Goal: Task Accomplishment & Management: Manage account settings

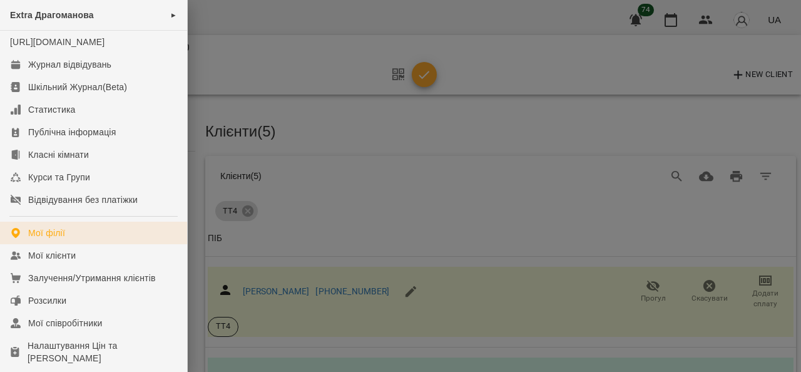
scroll to position [125, 0]
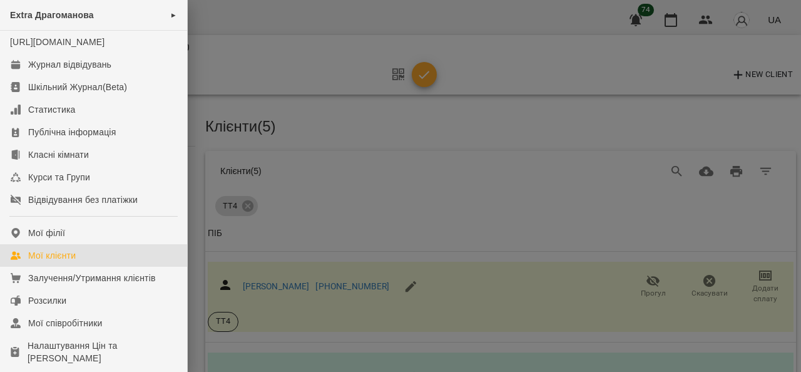
click at [73, 262] on div "Мої клієнти" at bounding box center [52, 255] width 48 height 13
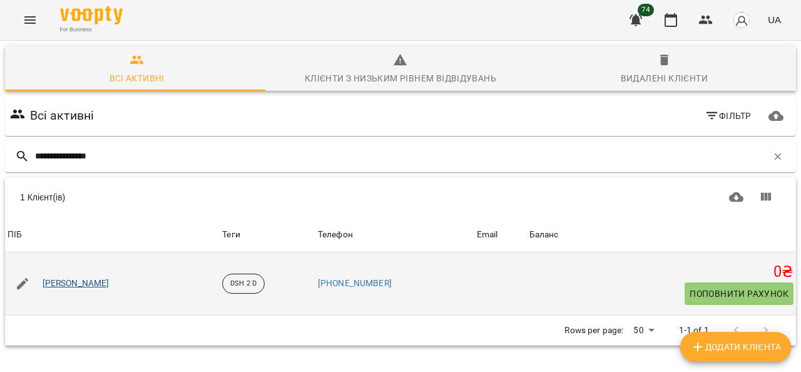
type input "**********"
click at [105, 283] on link "[PERSON_NAME]" at bounding box center [76, 283] width 67 height 13
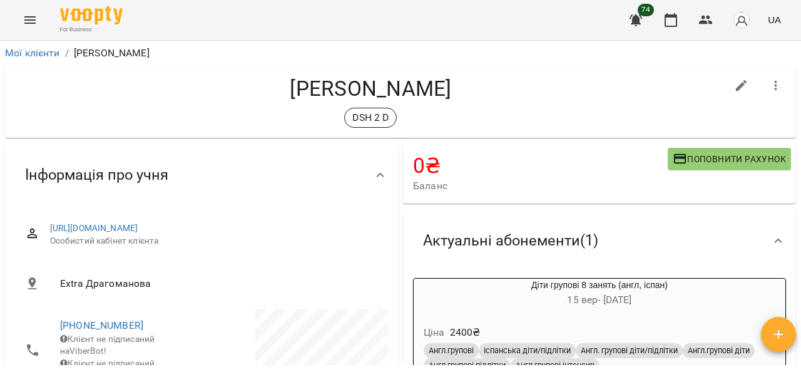
click at [723, 162] on span "Поповнити рахунок" at bounding box center [729, 159] width 113 height 15
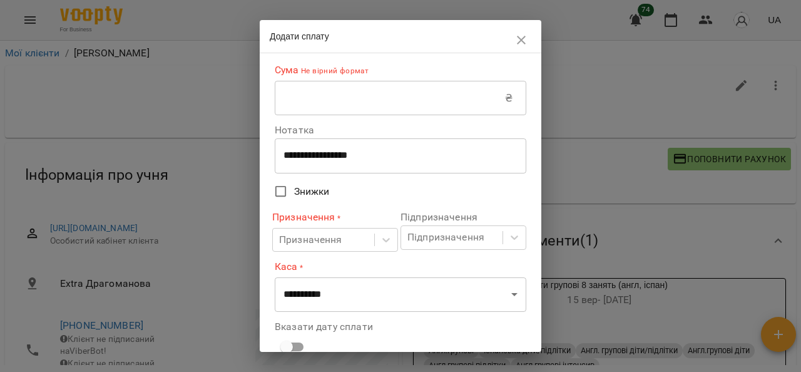
click at [392, 97] on input "text" at bounding box center [390, 98] width 230 height 35
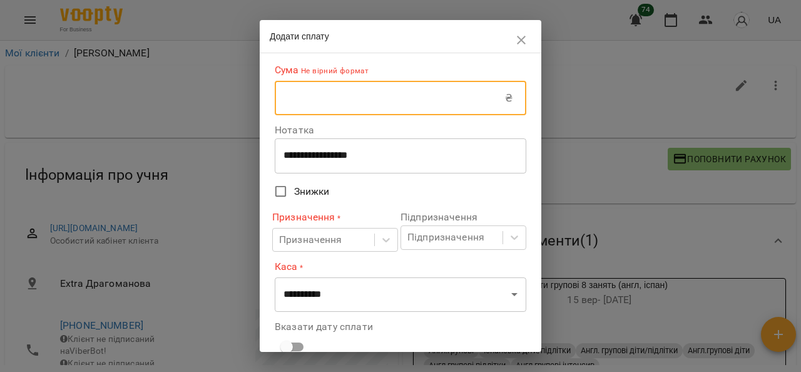
type input "****"
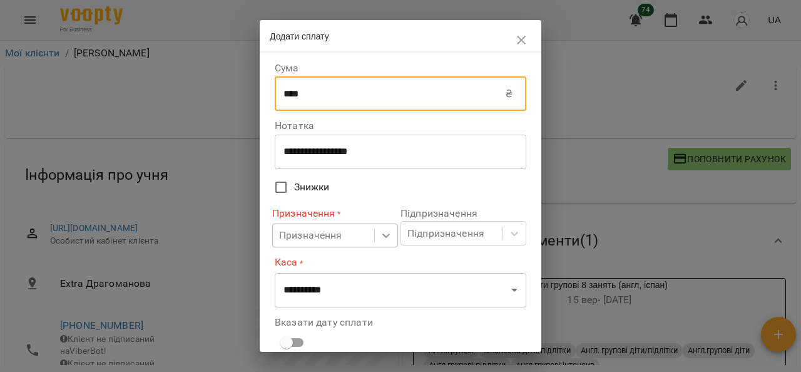
click at [371, 236] on div "Призначення" at bounding box center [335, 236] width 126 height 24
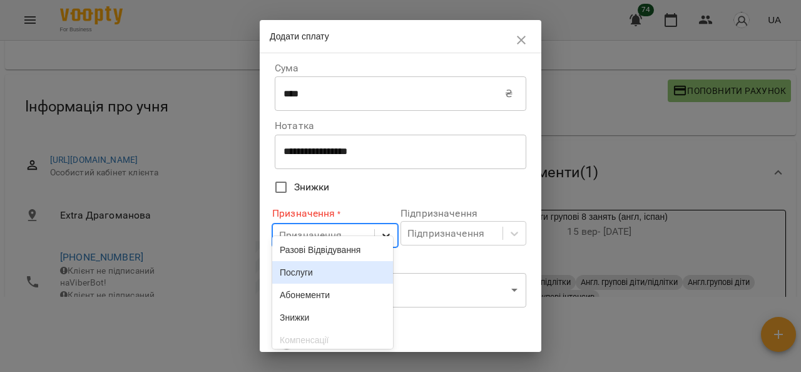
scroll to position [75, 0]
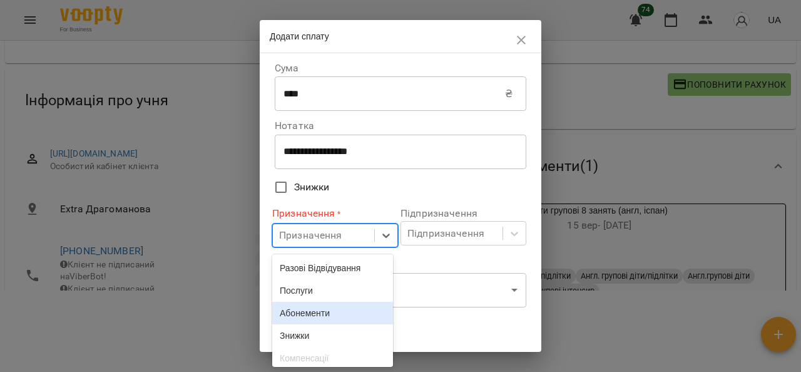
click at [331, 316] on div "Абонементи" at bounding box center [332, 313] width 121 height 23
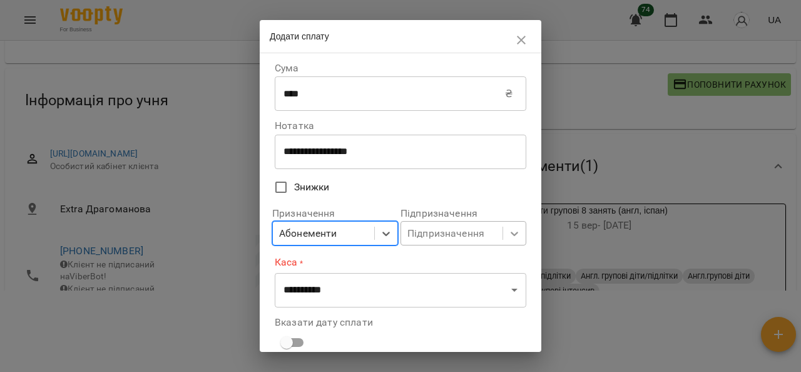
click at [498, 229] on body "For Business 74 UA Мої клієнти / [PERSON_NAME] [PERSON_NAME] DSH 2 D 0 ₴ Баланс…" at bounding box center [400, 131] width 801 height 413
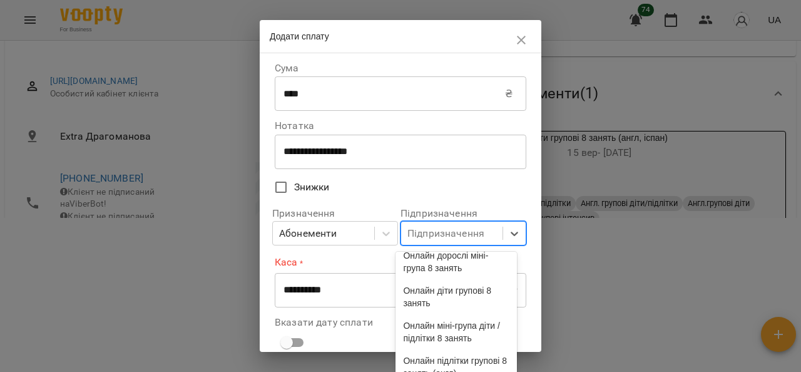
scroll to position [250, 0]
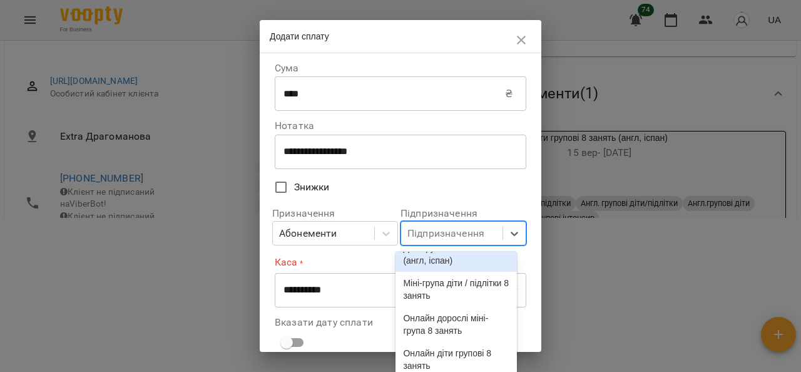
click at [468, 272] on div "Діти групові 8 занять (англ, іспан)" at bounding box center [456, 254] width 121 height 35
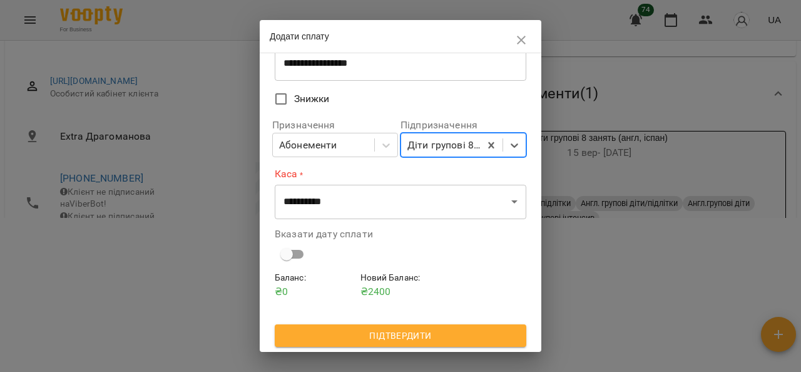
scroll to position [90, 0]
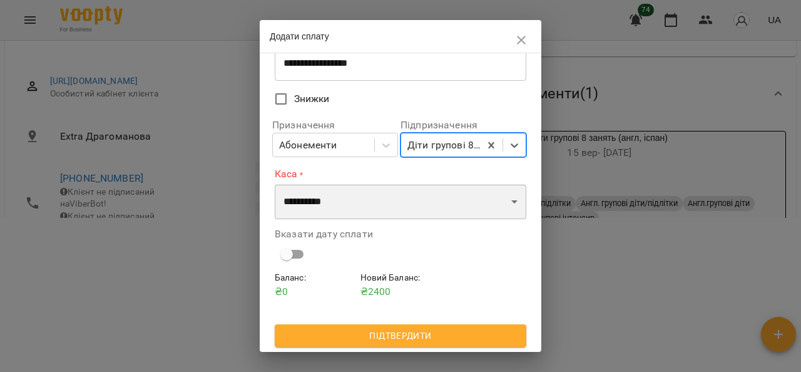
click at [505, 200] on select "**********" at bounding box center [401, 201] width 252 height 35
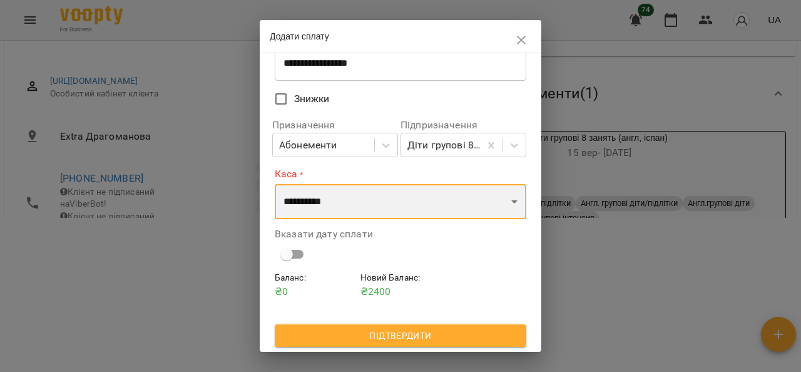
select select "****"
click at [275, 184] on select "**********" at bounding box center [401, 201] width 252 height 35
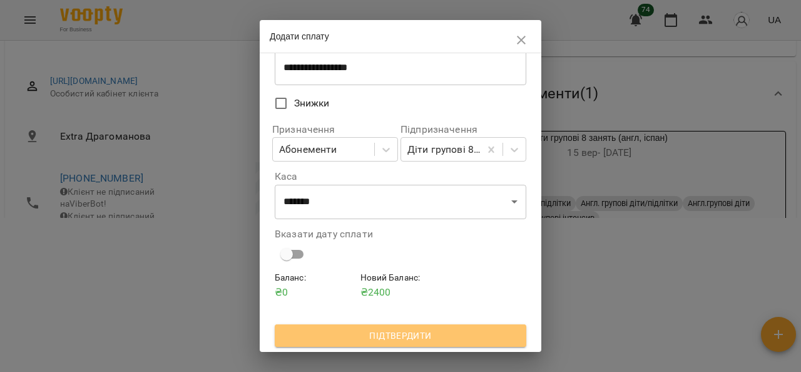
click at [436, 339] on span "Підтвердити" at bounding box center [401, 335] width 232 height 15
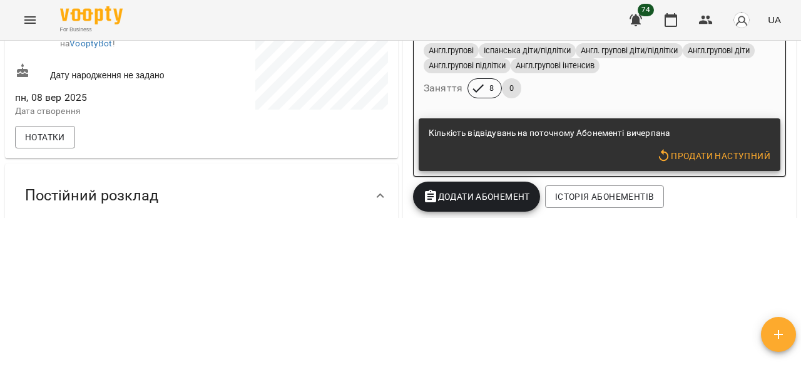
scroll to position [188, 0]
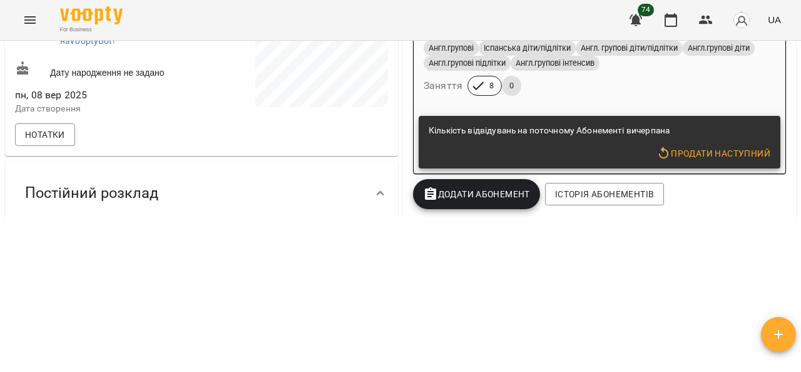
click at [719, 152] on span "Продати наступний" at bounding box center [714, 153] width 114 height 15
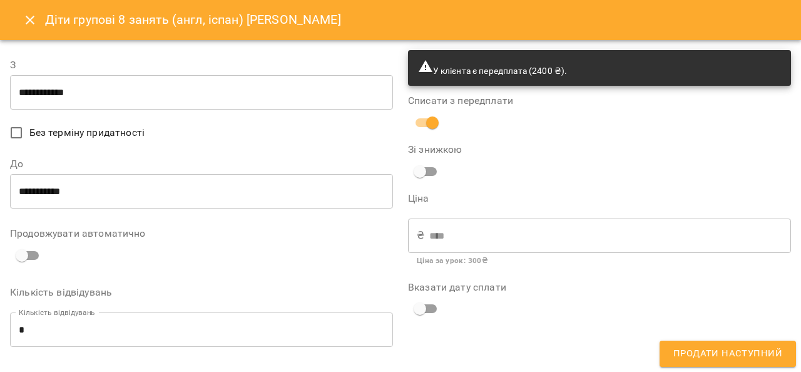
click at [149, 93] on input "**********" at bounding box center [201, 92] width 383 height 35
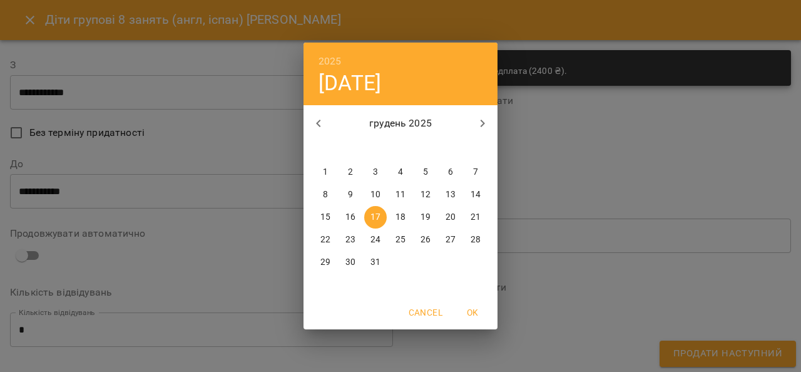
click at [321, 126] on icon "button" at bounding box center [318, 123] width 15 height 15
click at [319, 125] on icon "button" at bounding box center [318, 124] width 4 height 8
click at [381, 216] on span "15" at bounding box center [375, 217] width 23 height 13
type input "**********"
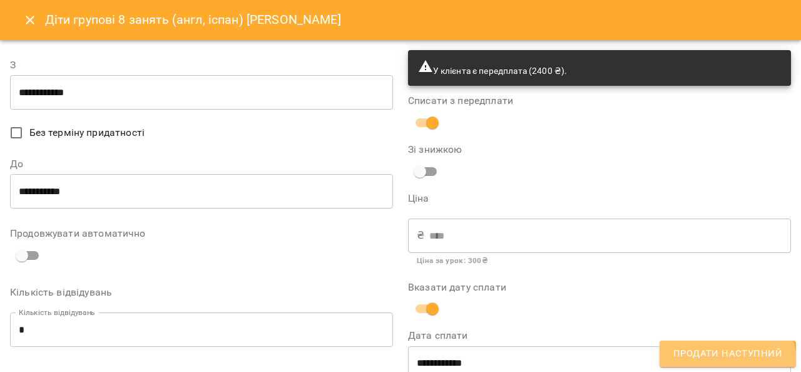
click at [729, 362] on button "Продати наступний" at bounding box center [728, 354] width 137 height 26
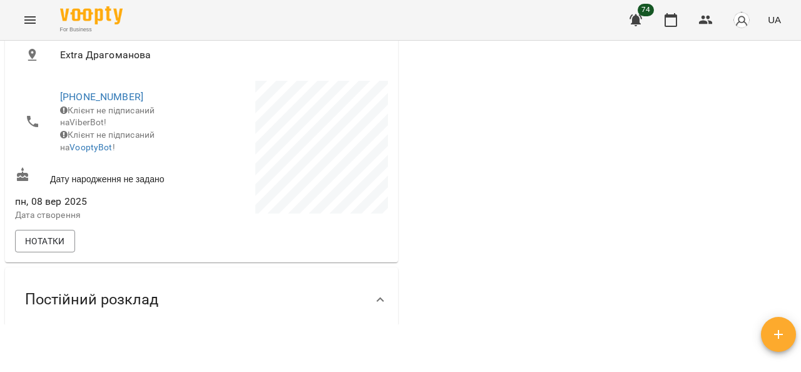
scroll to position [0, 0]
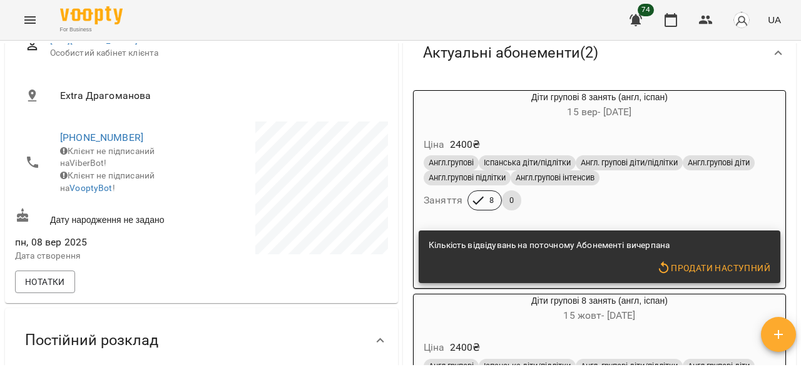
click at [709, 108] on h6 "[DATE] - [DATE]" at bounding box center [600, 112] width 372 height 18
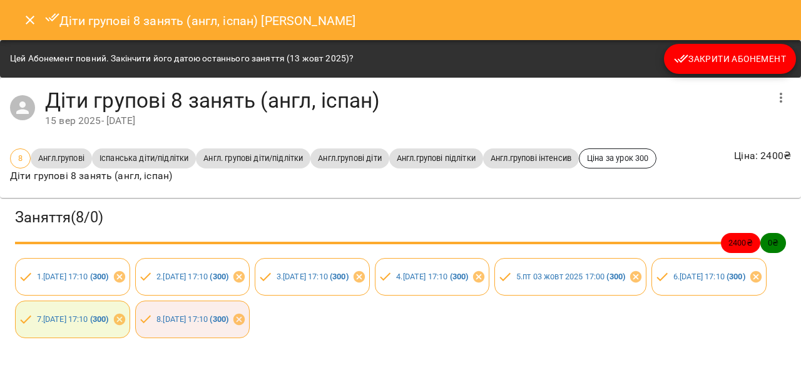
click at [716, 61] on span "Закрити Абонемент" at bounding box center [730, 58] width 112 height 15
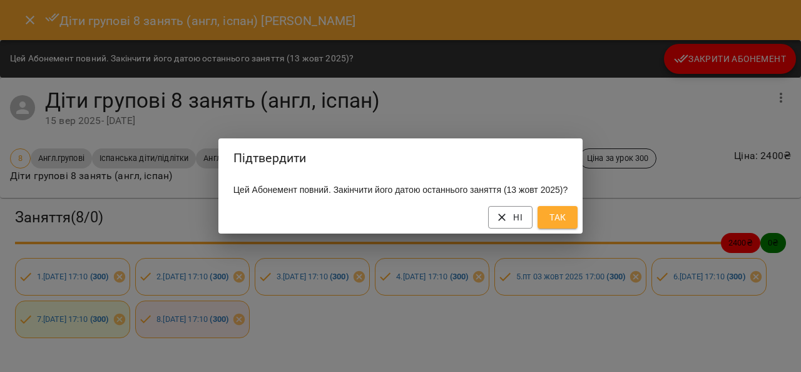
click at [575, 225] on button "Так" at bounding box center [558, 217] width 40 height 23
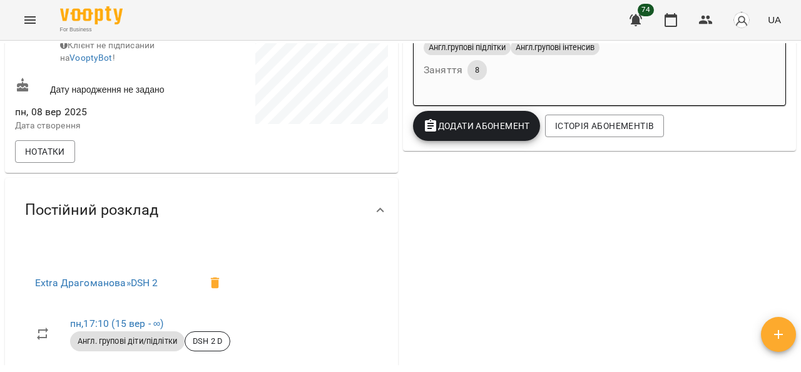
scroll to position [313, 0]
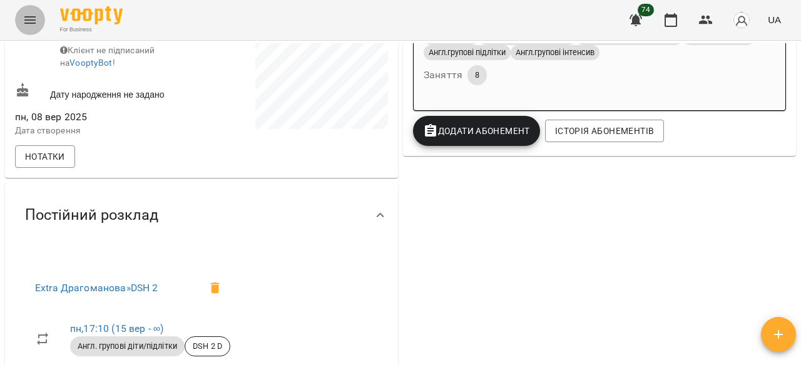
click at [33, 27] on icon "Menu" at bounding box center [30, 20] width 15 height 15
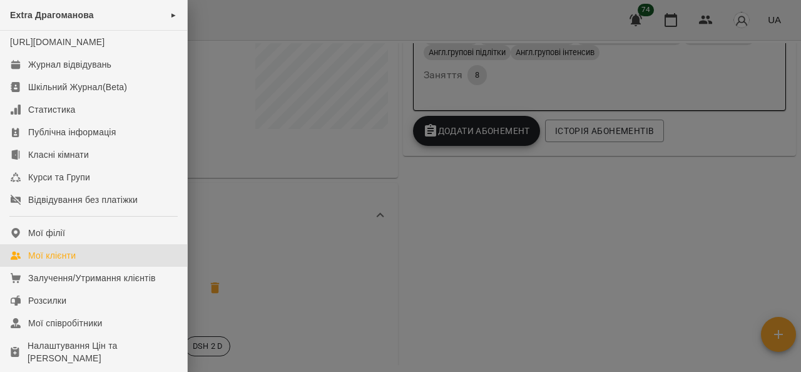
drag, startPoint x: 70, startPoint y: 265, endPoint x: 141, endPoint y: 261, distance: 70.9
click at [70, 262] on div "Мої клієнти" at bounding box center [52, 255] width 48 height 13
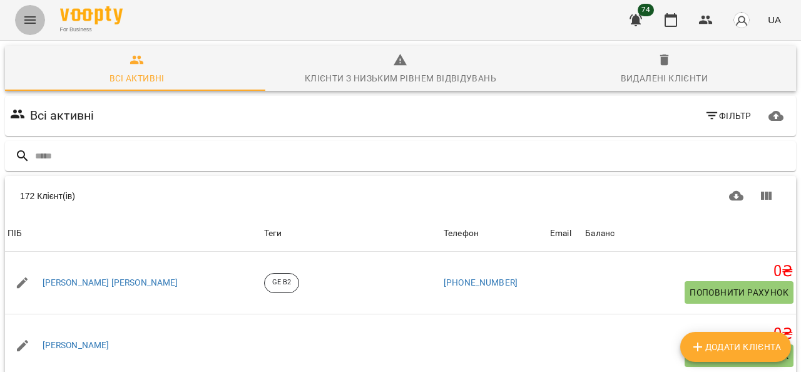
click at [39, 25] on button "Menu" at bounding box center [30, 20] width 30 height 30
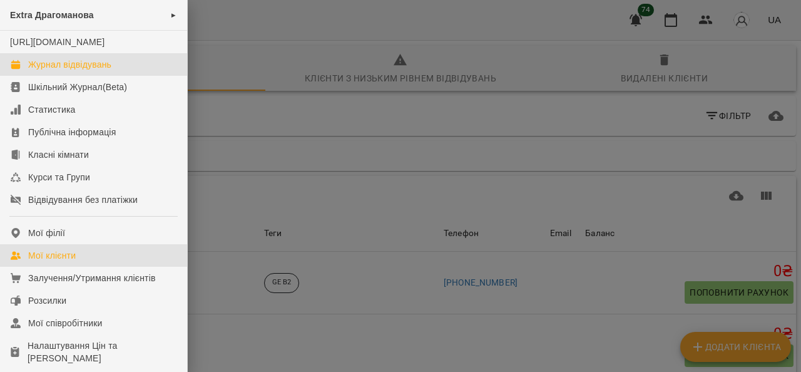
click at [92, 71] on div "Журнал відвідувань" at bounding box center [69, 64] width 83 height 13
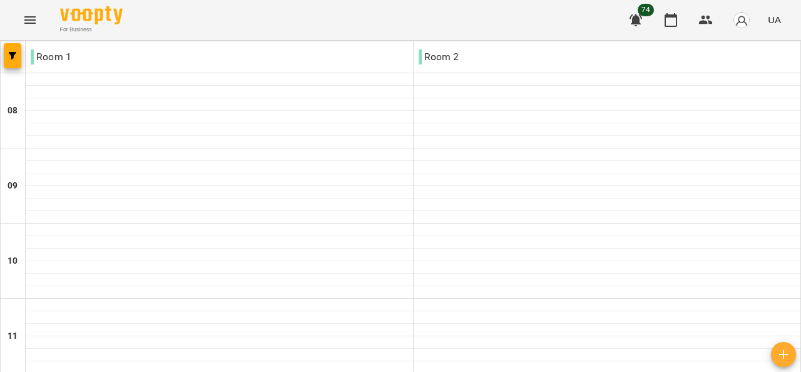
scroll to position [564, 0]
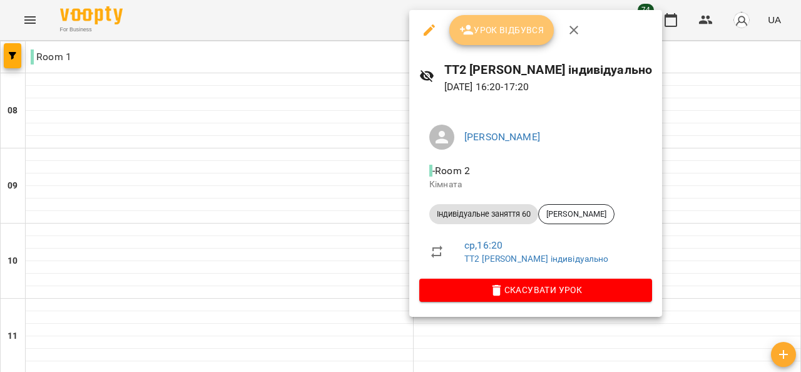
click at [517, 36] on span "Урок відбувся" at bounding box center [502, 30] width 85 height 15
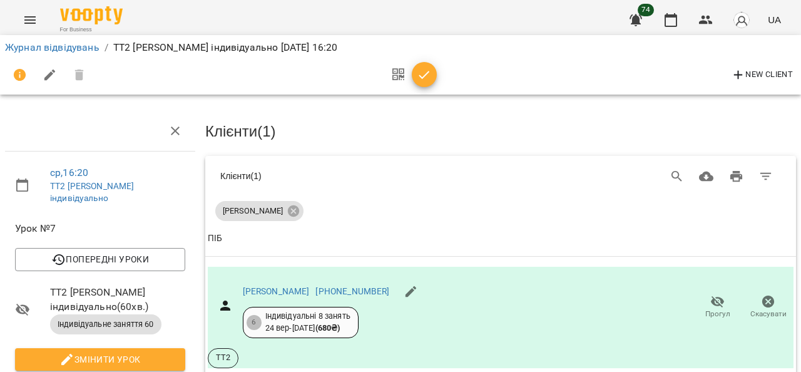
click at [36, 11] on button "Menu" at bounding box center [30, 20] width 30 height 30
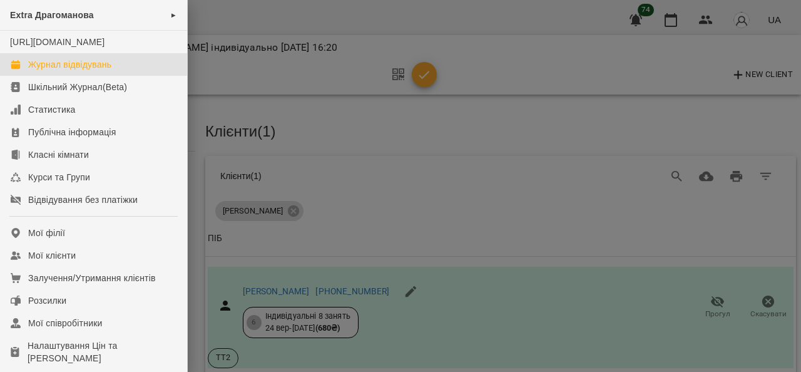
click at [103, 71] on div "Журнал відвідувань" at bounding box center [69, 64] width 83 height 13
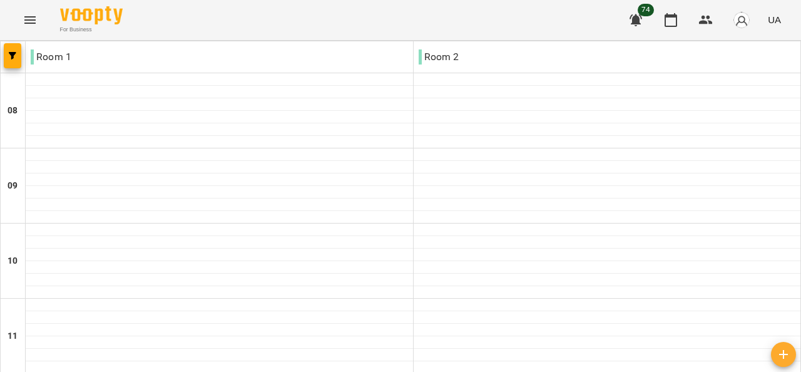
scroll to position [626, 0]
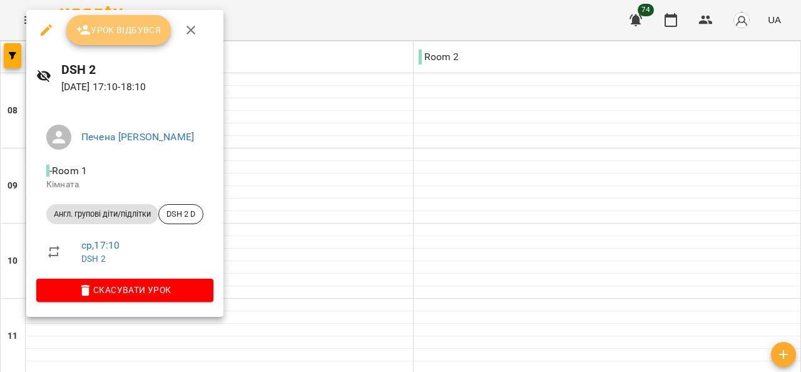
drag, startPoint x: 140, startPoint y: 23, endPoint x: 190, endPoint y: 84, distance: 79.1
click at [140, 24] on span "Урок відбувся" at bounding box center [118, 30] width 85 height 15
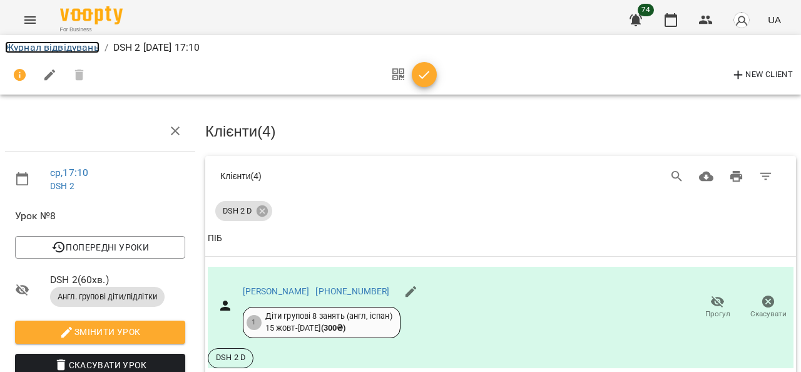
drag, startPoint x: 63, startPoint y: 46, endPoint x: 80, endPoint y: 74, distance: 33.2
click at [63, 46] on link "Журнал відвідувань" at bounding box center [52, 47] width 95 height 12
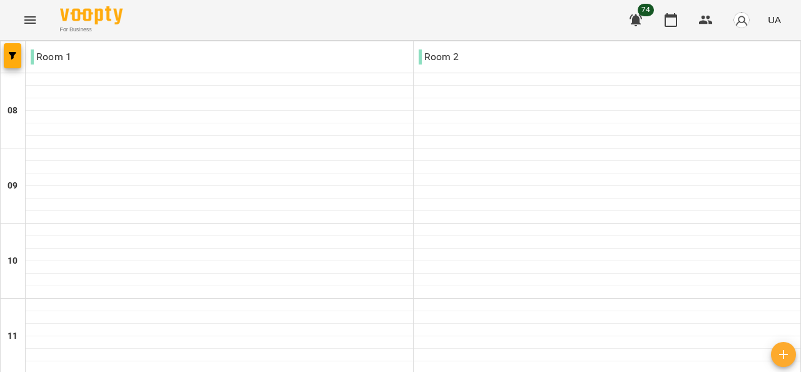
scroll to position [250, 0]
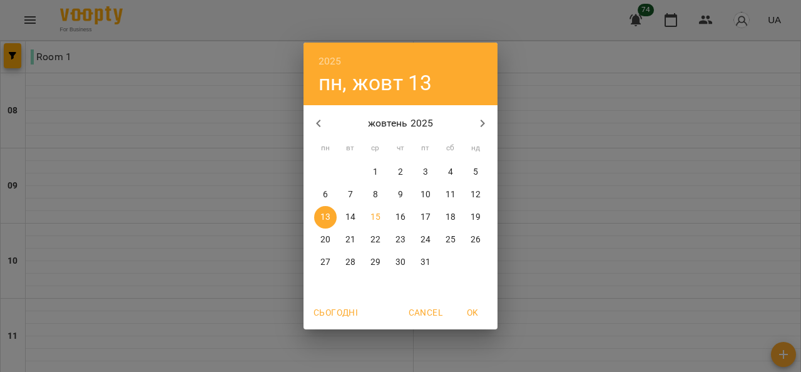
click at [589, 189] on div "2025 пн, жовт 13 жовтень 2025 пн вт ср чт пт сб нд 29 30 1 2 3 4 5 6 7 8 9 10 1…" at bounding box center [400, 186] width 801 height 372
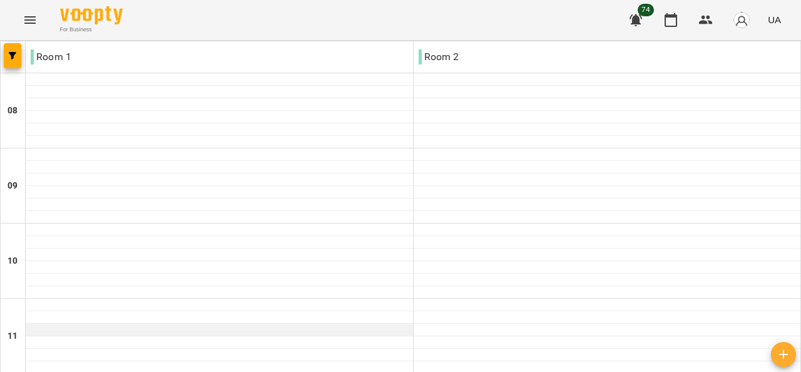
scroll to position [0, 0]
